Goal: Obtain resource: Obtain resource

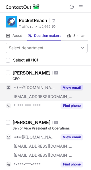
click at [73, 89] on button "View email" at bounding box center [71, 88] width 22 height 6
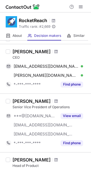
scroll to position [28, 0]
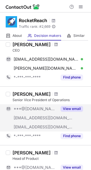
click at [74, 107] on button "View email" at bounding box center [71, 109] width 22 height 6
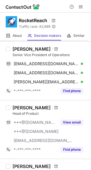
scroll to position [85, 0]
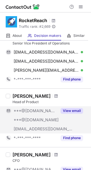
click at [73, 111] on button "View email" at bounding box center [71, 111] width 22 height 6
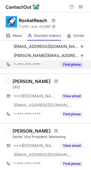
scroll to position [170, 0]
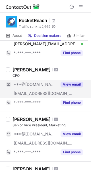
click at [74, 84] on button "View email" at bounding box center [71, 85] width 22 height 6
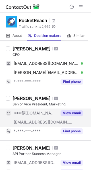
scroll to position [198, 0]
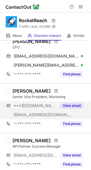
click at [73, 105] on button "View email" at bounding box center [71, 106] width 22 height 6
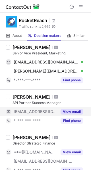
scroll to position [255, 0]
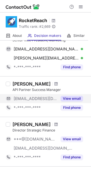
click at [76, 98] on button "View email" at bounding box center [71, 99] width 22 height 6
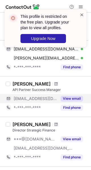
click at [82, 14] on span at bounding box center [81, 15] width 5 height 6
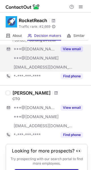
scroll to position [469, 0]
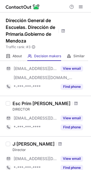
scroll to position [417, 0]
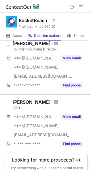
scroll to position [469, 0]
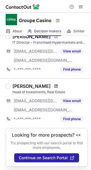
scroll to position [428, 0]
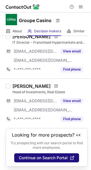
click at [57, 156] on span "Continue on Search Portal" at bounding box center [43, 157] width 49 height 5
